Goal: Task Accomplishment & Management: Manage account settings

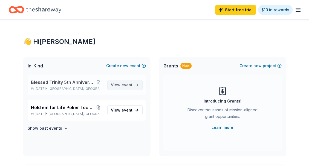
click at [124, 85] on span "event" at bounding box center [127, 85] width 11 height 5
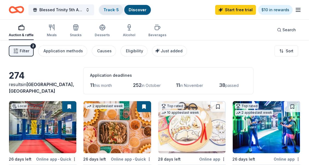
click at [110, 9] on link "Track · 5" at bounding box center [111, 9] width 15 height 5
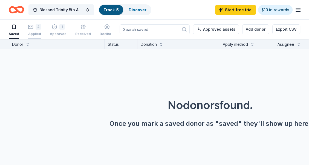
click at [32, 29] on div "4 Applied" at bounding box center [34, 30] width 13 height 12
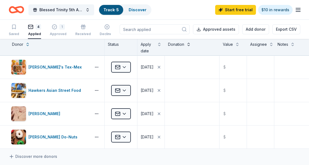
click at [187, 43] on button at bounding box center [189, 43] width 4 height 5
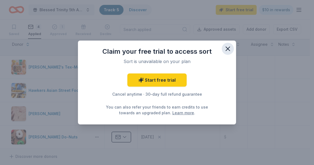
click at [227, 49] on icon "button" at bounding box center [228, 49] width 4 height 4
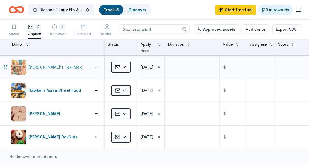
click at [32, 67] on div "[PERSON_NAME]'s Tex-Mex" at bounding box center [57, 67] width 56 height 7
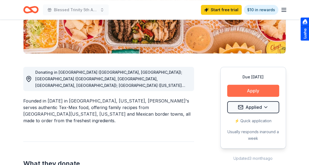
scroll to position [137, 0]
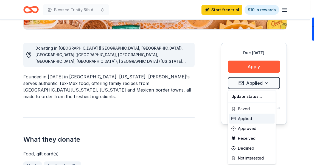
click at [237, 118] on div "Applied" at bounding box center [252, 119] width 46 height 10
